Goal: Task Accomplishment & Management: Use online tool/utility

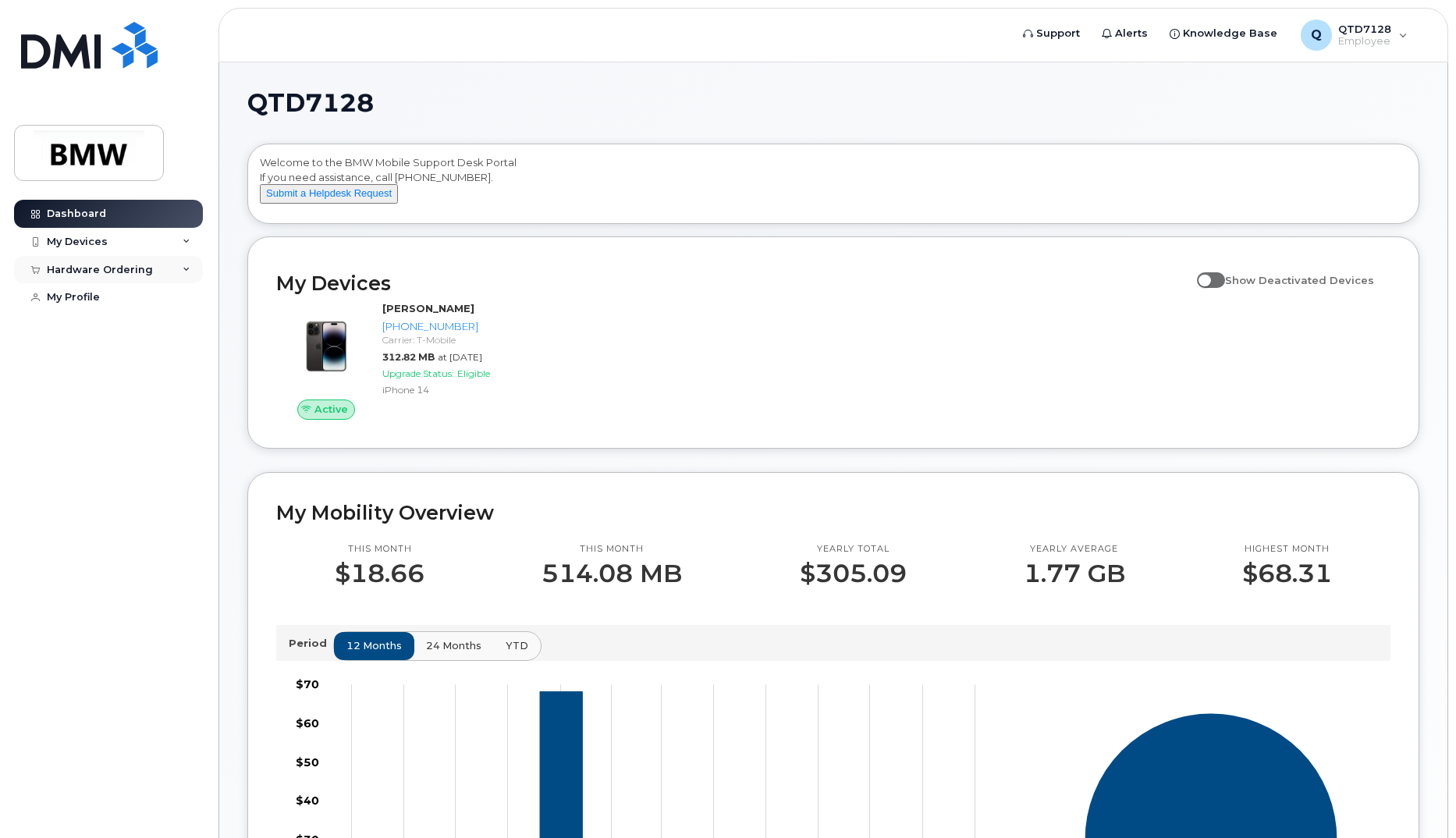
click at [170, 257] on div "Hardware Ordering" at bounding box center [108, 270] width 189 height 28
click at [110, 320] on link "New Order" at bounding box center [122, 327] width 162 height 29
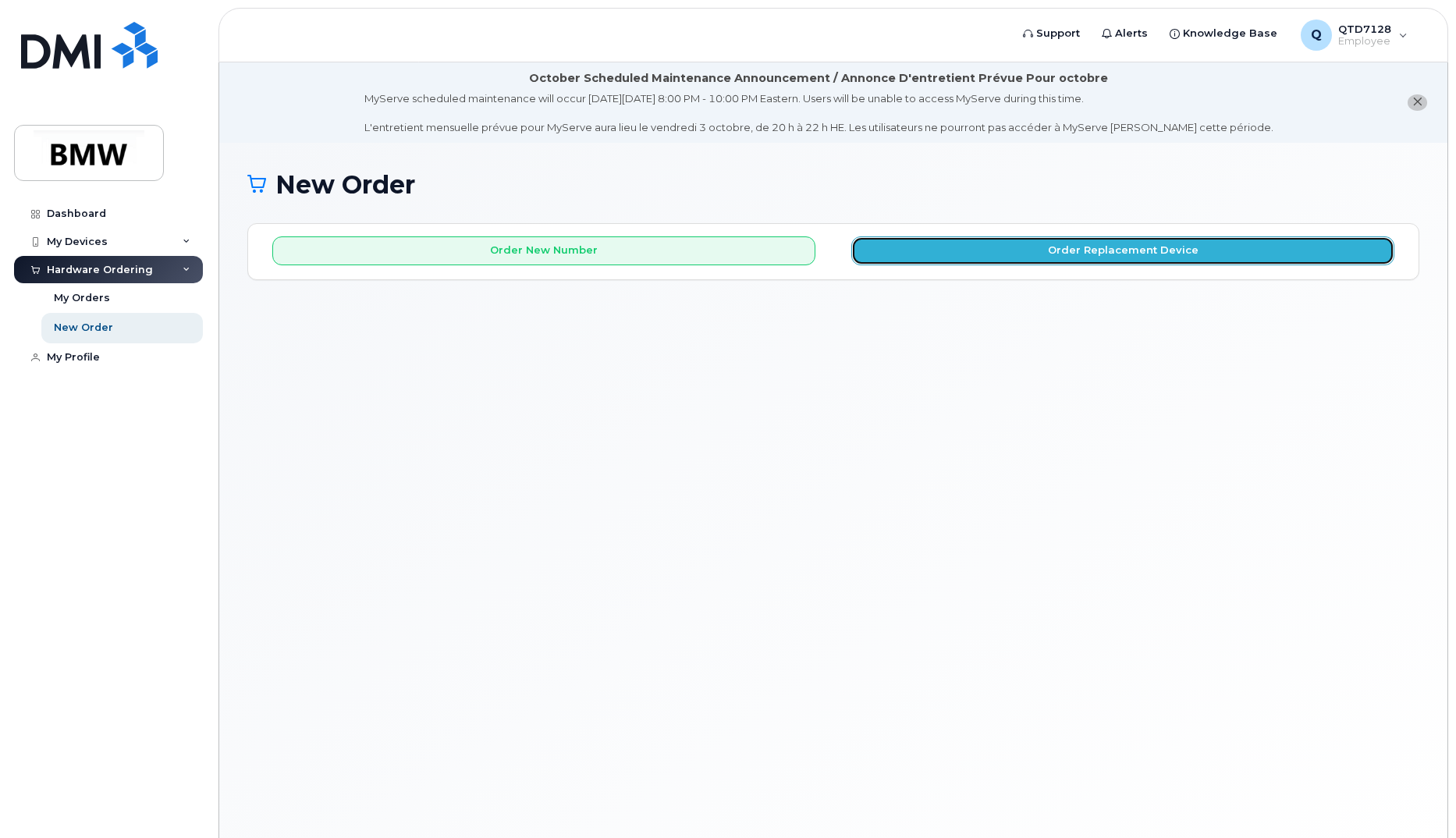
click at [1033, 252] on button "Order Replacement Device" at bounding box center [1122, 250] width 543 height 29
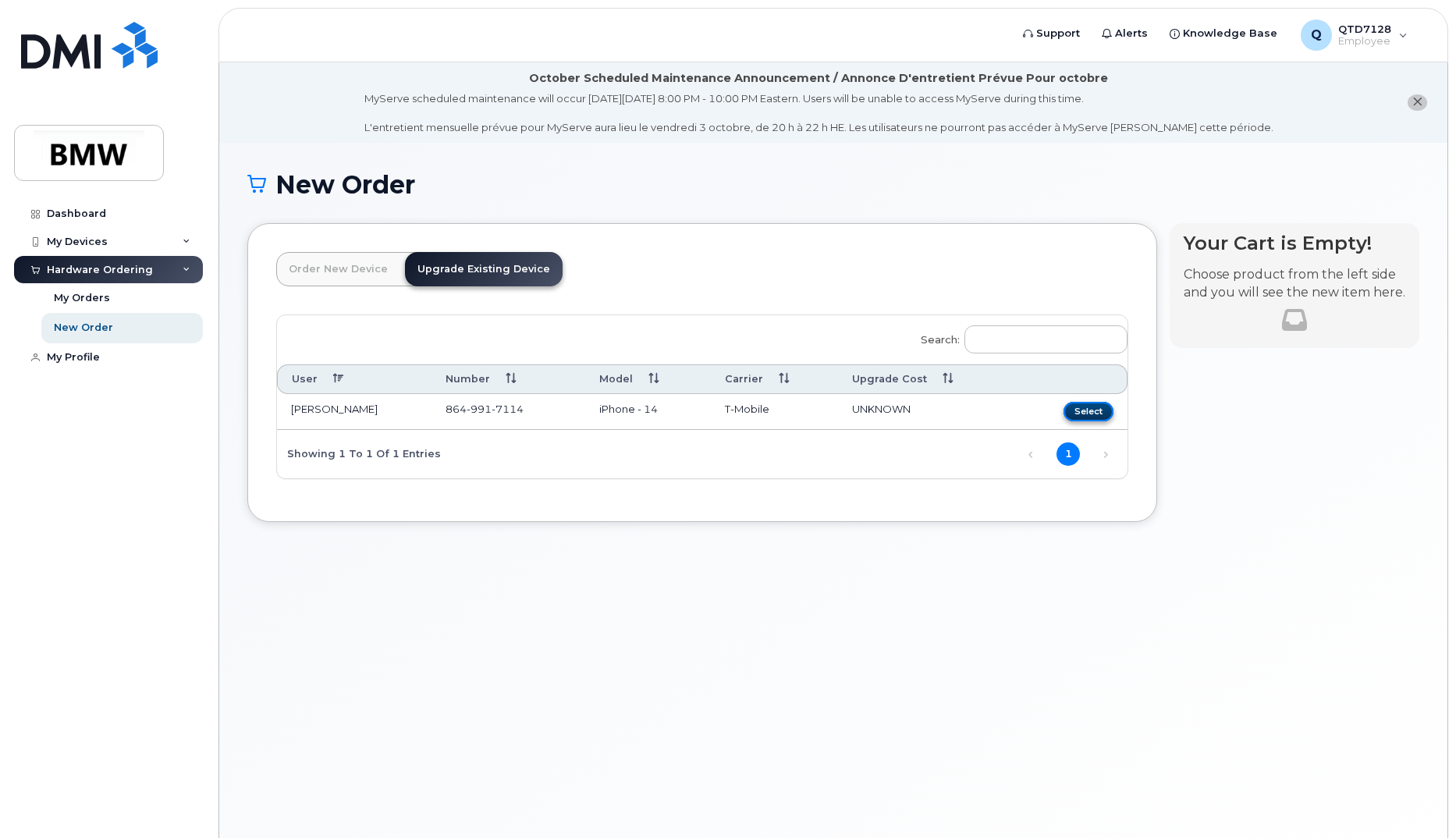
click at [1086, 407] on button "Select" at bounding box center [1089, 411] width 50 height 20
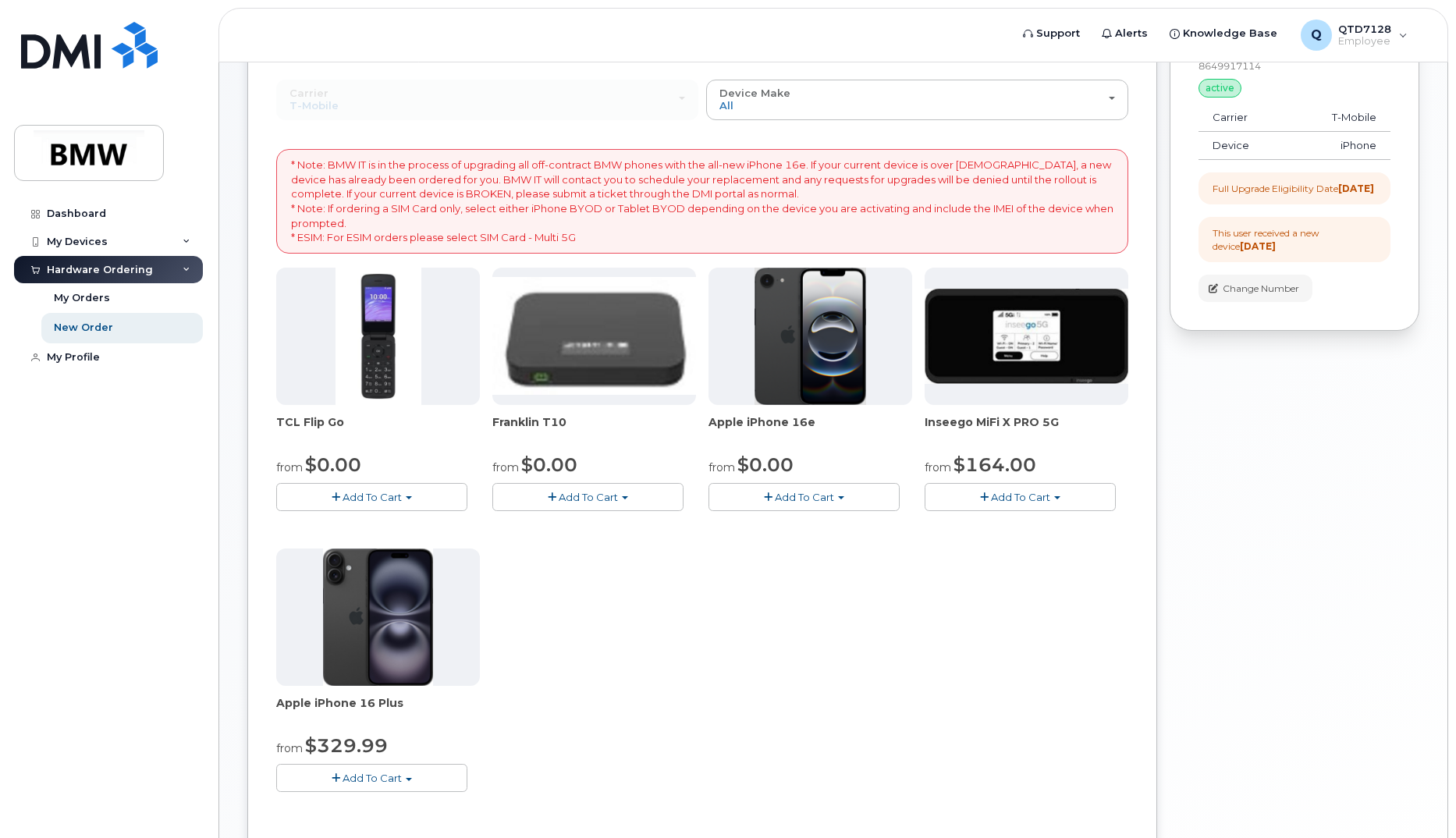
scroll to position [234, 0]
drag, startPoint x: 731, startPoint y: 179, endPoint x: 862, endPoint y: 184, distance: 131.1
click at [862, 184] on p "* Note: BMW IT is in the process of upgrading all off-contract BMW phones with …" at bounding box center [702, 202] width 822 height 87
drag, startPoint x: 862, startPoint y: 184, endPoint x: 789, endPoint y: 195, distance: 73.8
click at [789, 195] on p "* Note: BMW IT is in the process of upgrading all off-contract BMW phones with …" at bounding box center [702, 202] width 822 height 87
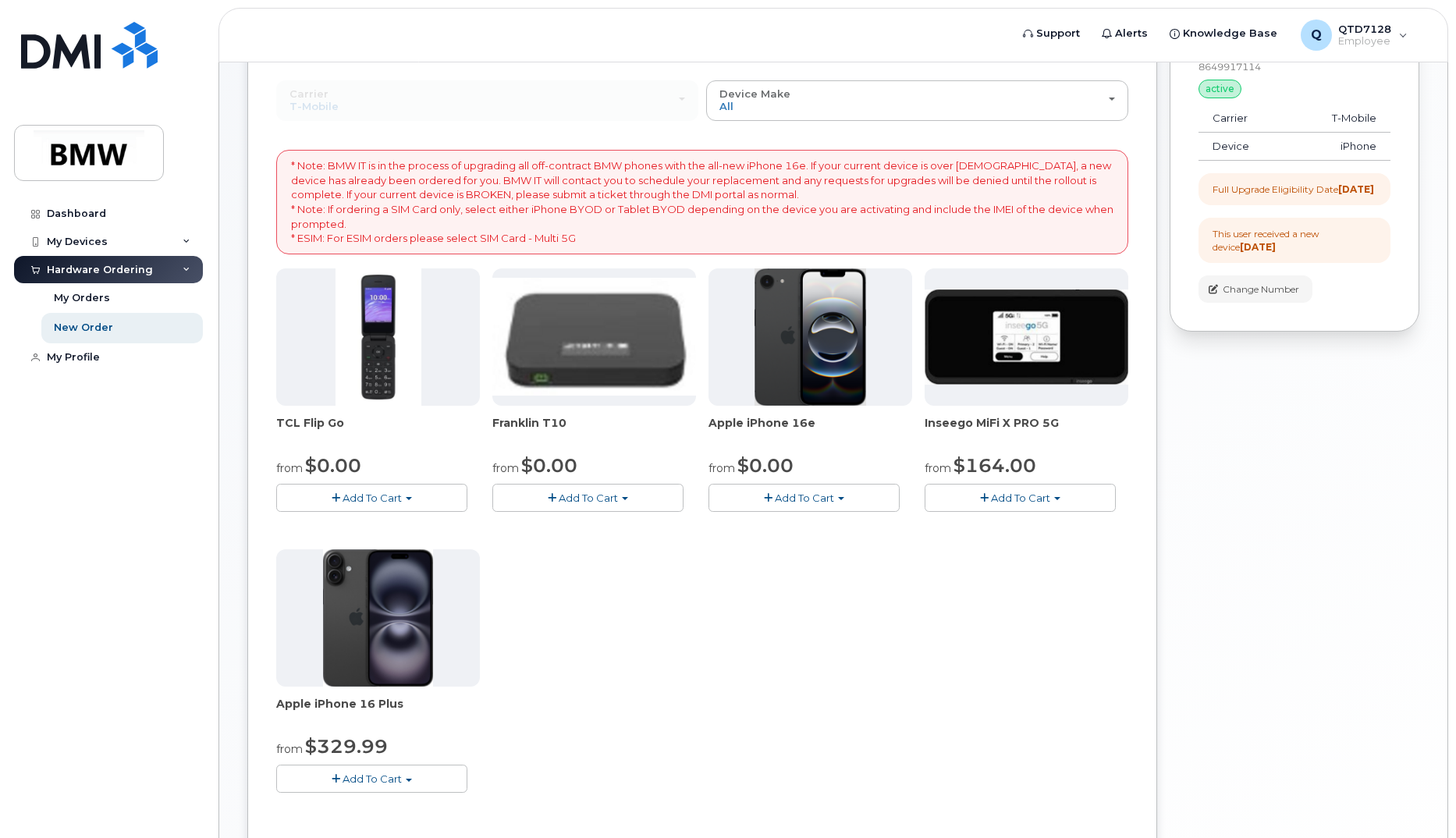
scroll to position [0, 0]
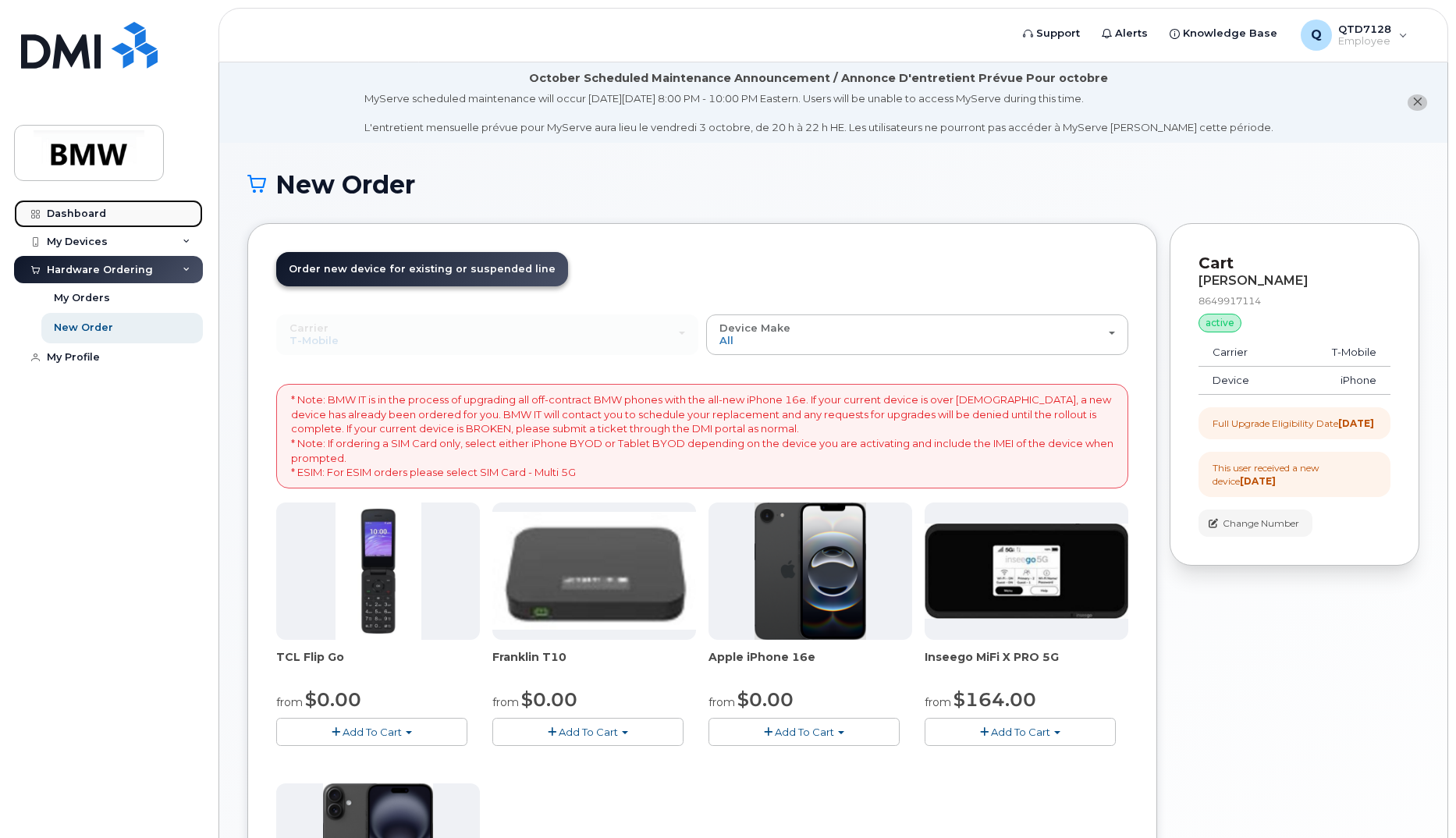
click at [83, 218] on div "Dashboard" at bounding box center [76, 214] width 60 height 12
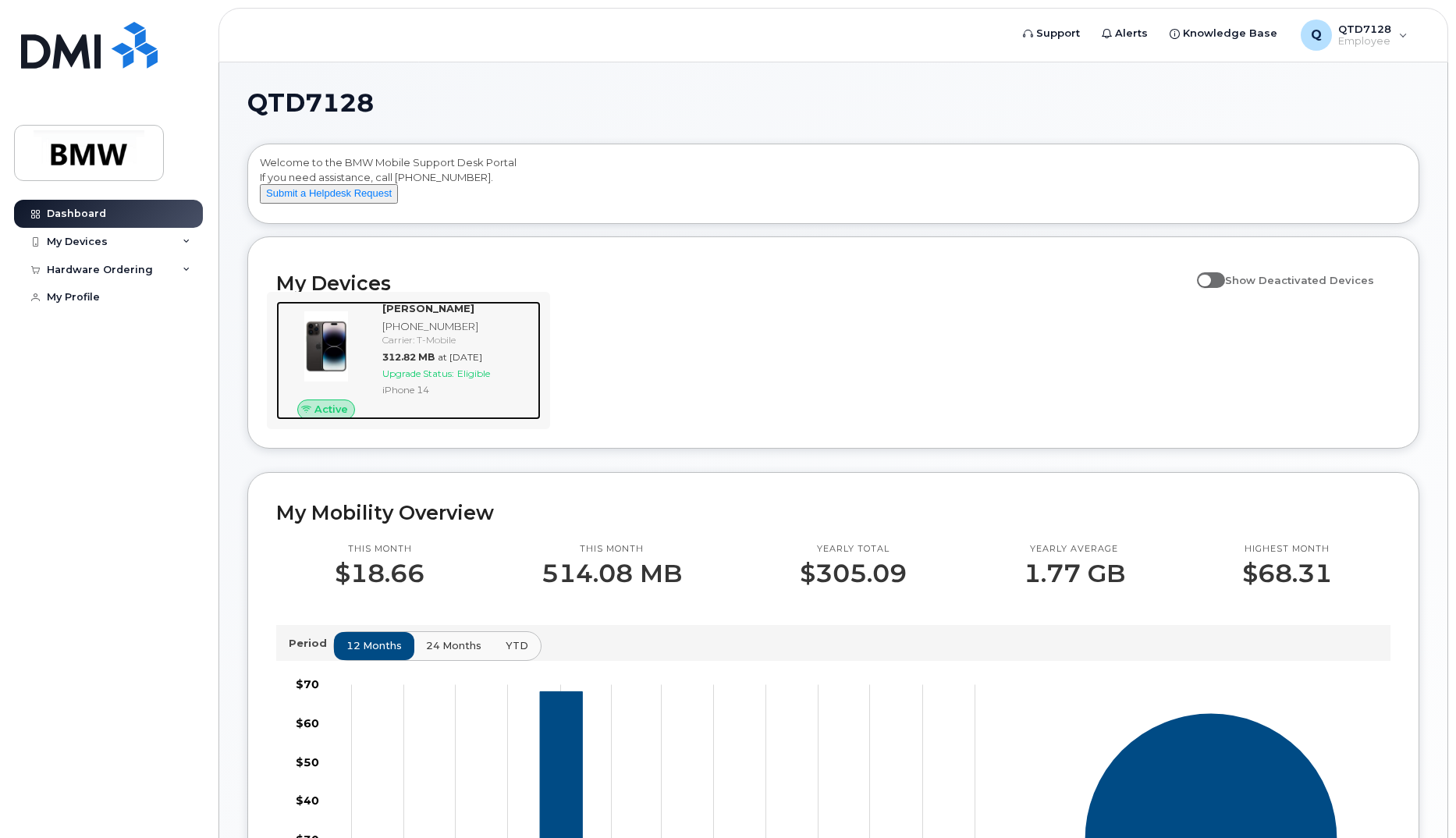
click at [349, 360] on img at bounding box center [326, 346] width 75 height 75
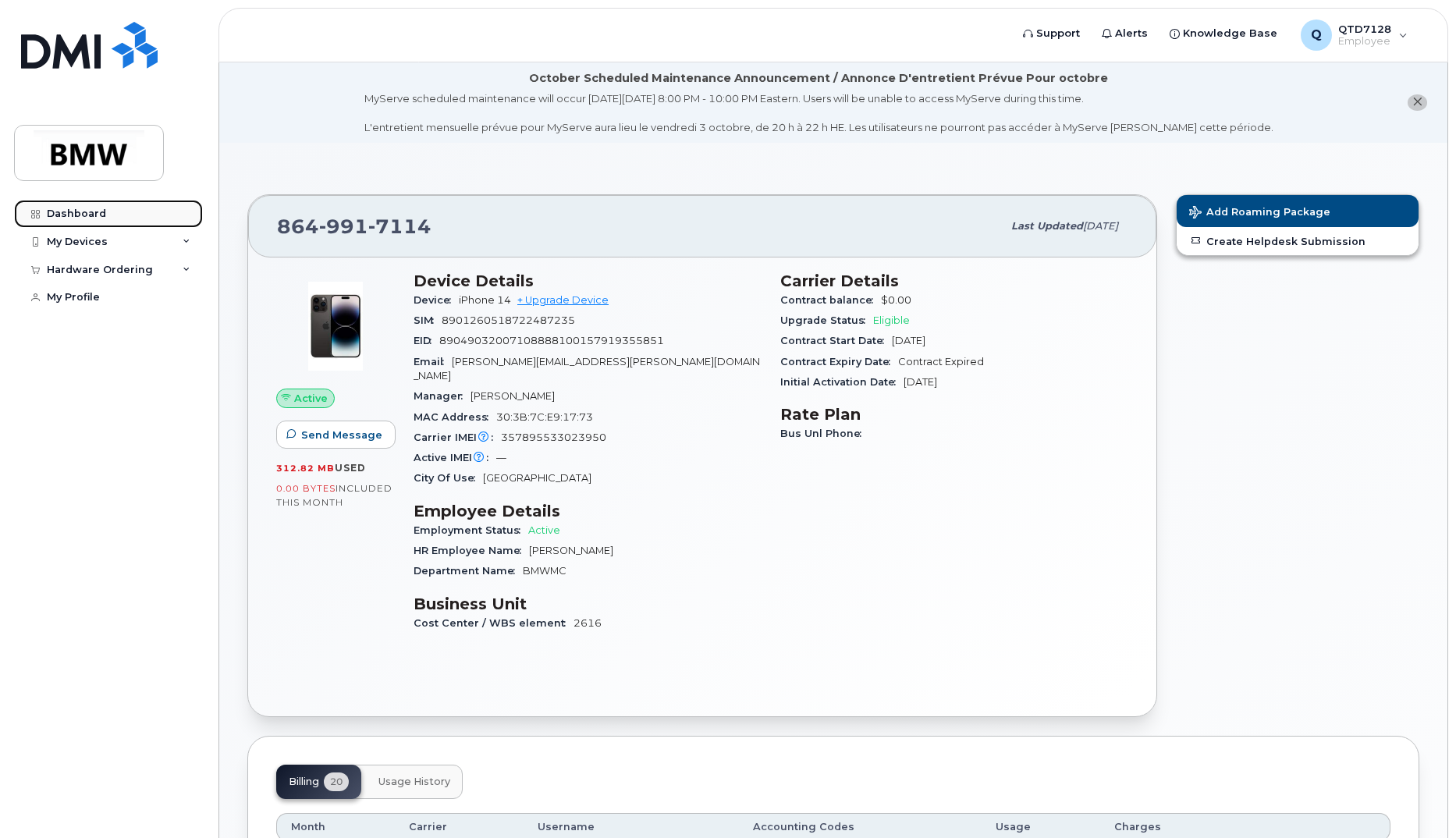
click at [91, 215] on div "Dashboard" at bounding box center [76, 214] width 60 height 12
